Goal: Entertainment & Leisure: Consume media (video, audio)

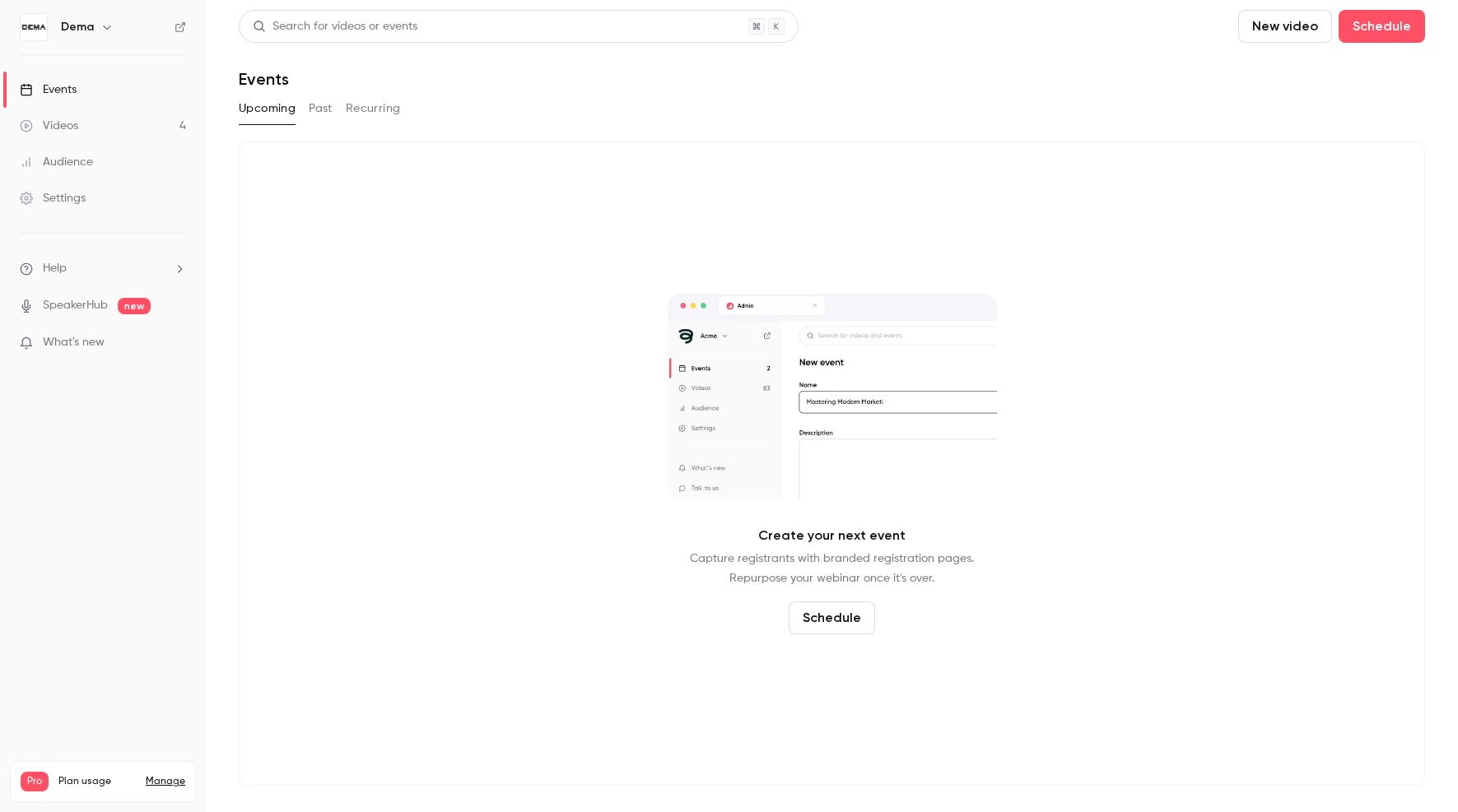
click at [117, 138] on link "Videos 4" at bounding box center [103, 126] width 206 height 36
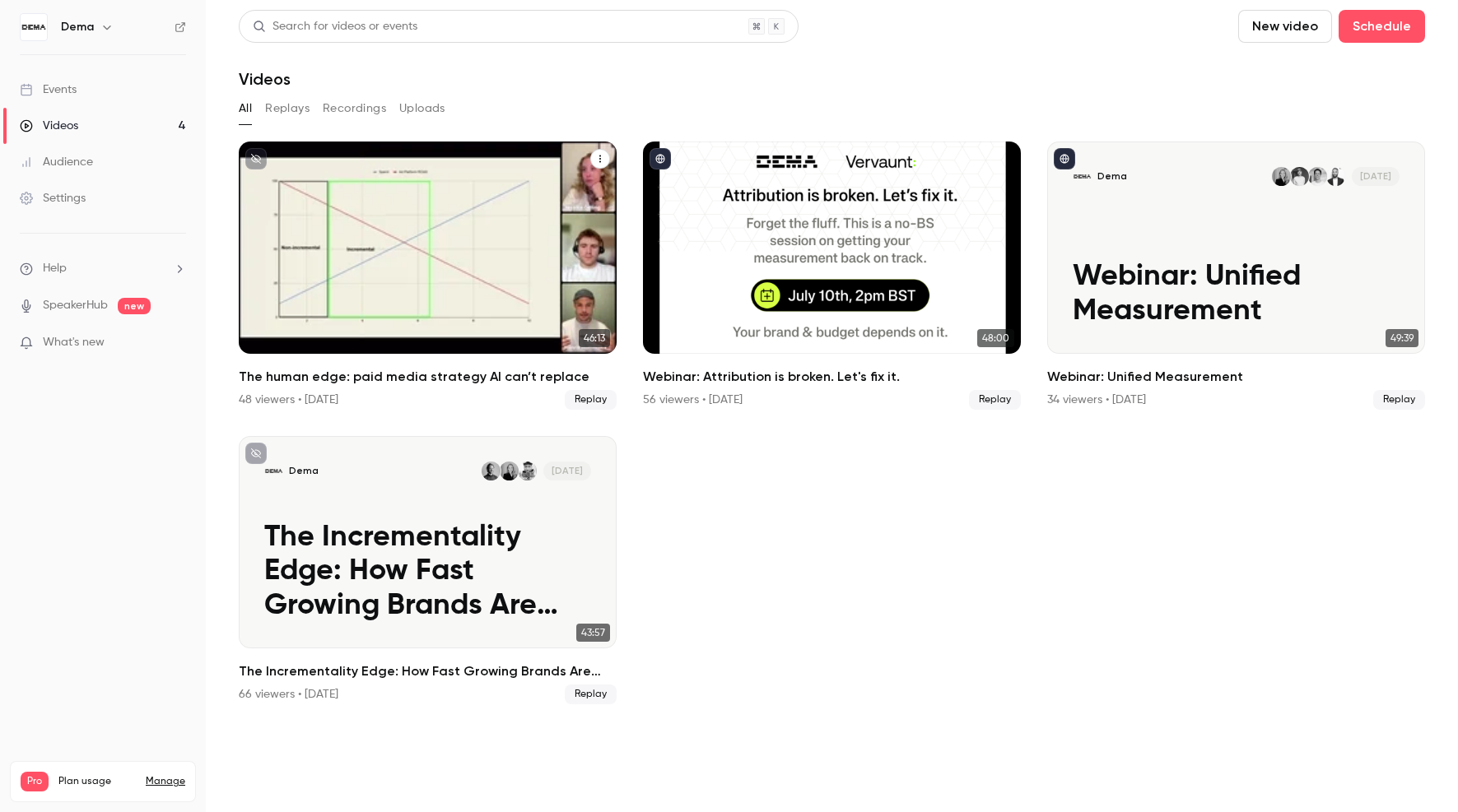
click at [403, 383] on h2 "The human edge: paid media strategy AI can’t replace" at bounding box center [427, 376] width 378 height 20
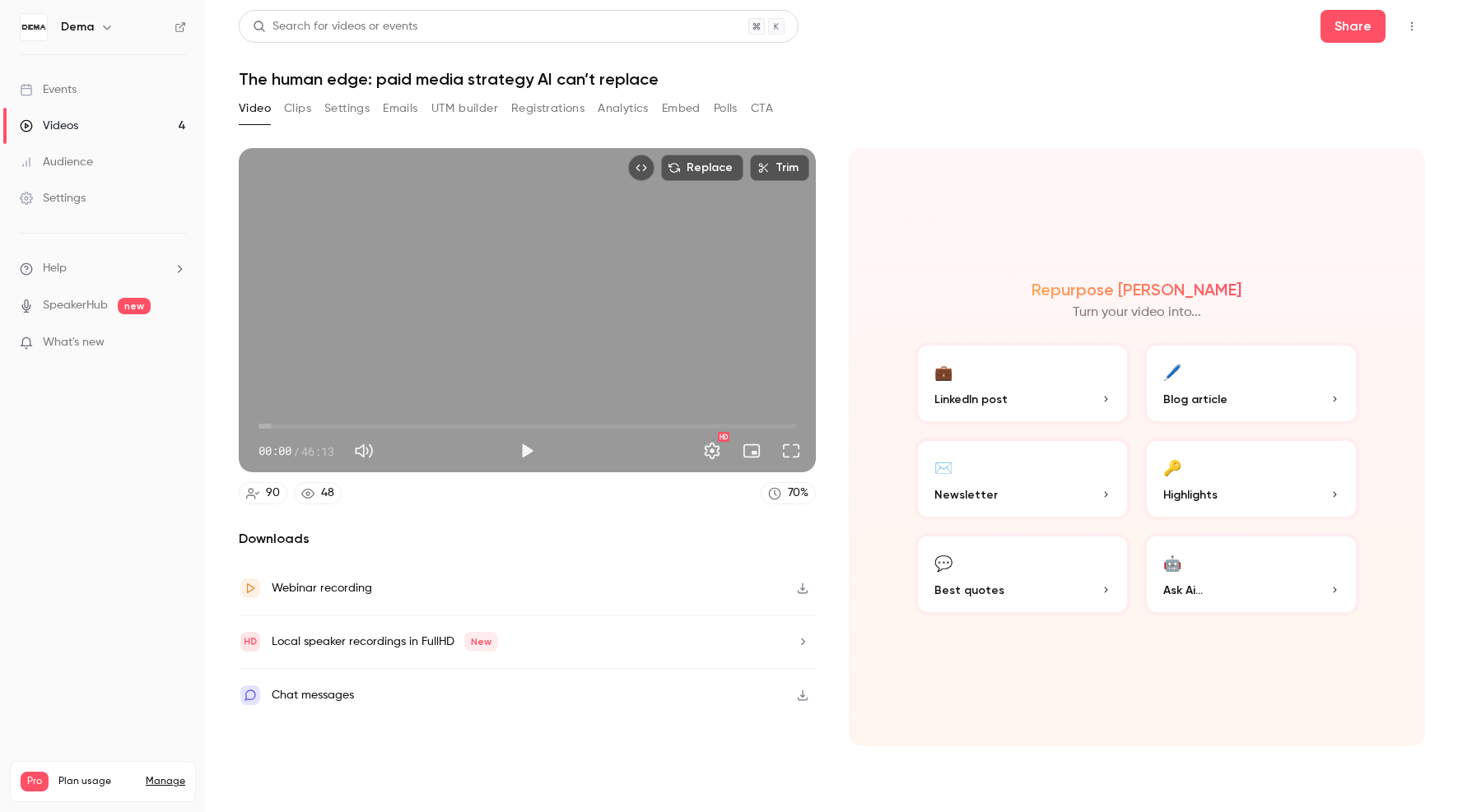
click at [539, 79] on h1 "The human edge: paid media strategy AI can’t replace" at bounding box center [832, 79] width 1186 height 20
click at [604, 73] on h1 "The human edge: paid media strategy AI can’t replace" at bounding box center [832, 79] width 1186 height 20
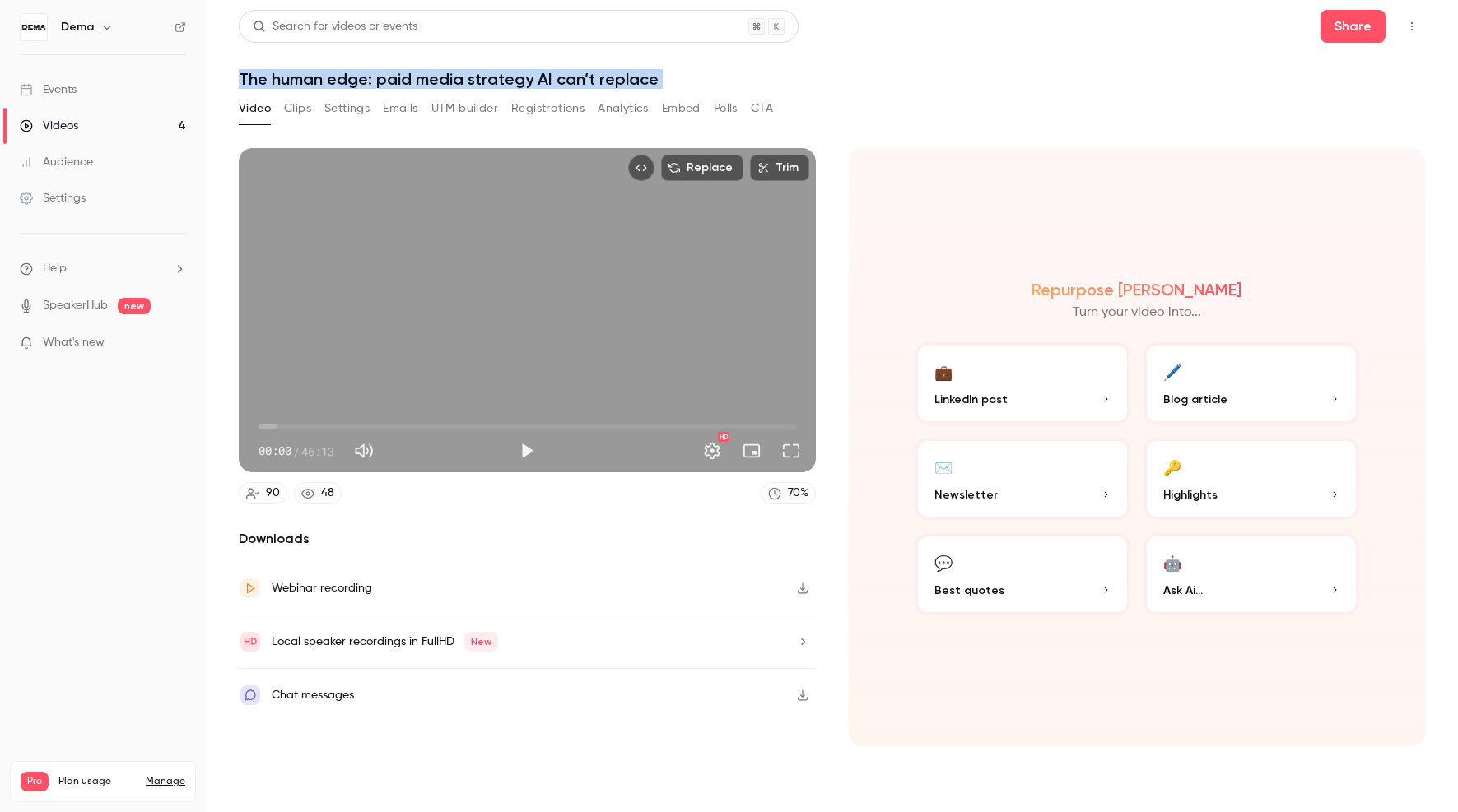
copy div "The human edge: paid media strategy AI can’t replace Video Clips Settings Email…"
